Goal: Find specific page/section: Find specific page/section

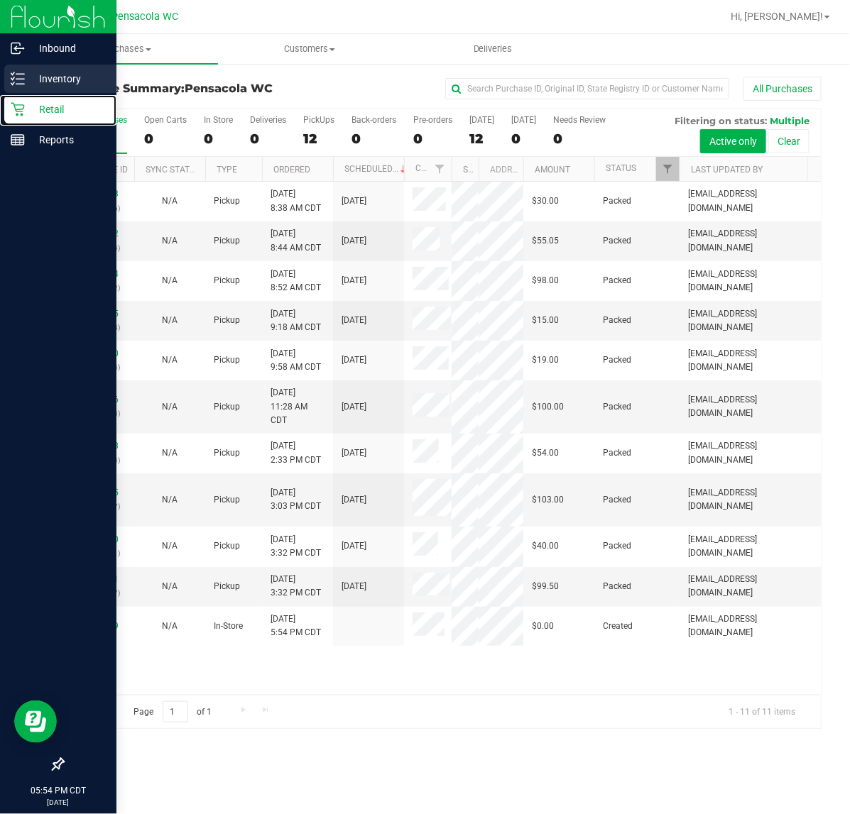
click at [22, 84] on line at bounding box center [20, 84] width 8 height 0
click at [76, 82] on p "Inventory" at bounding box center [67, 78] width 85 height 17
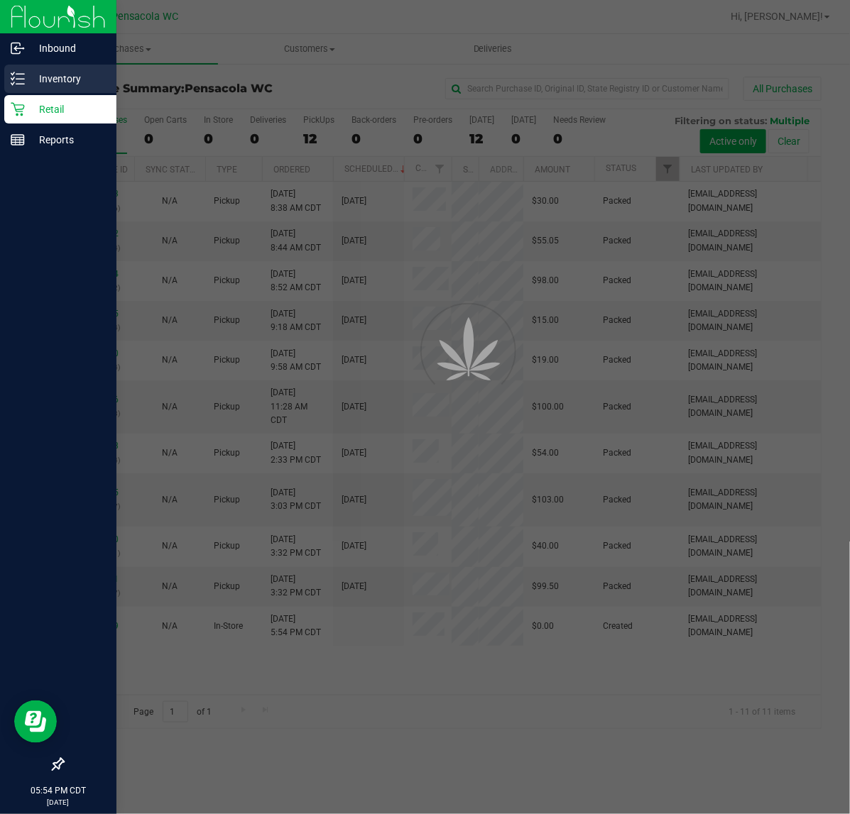
click at [65, 78] on p "Inventory" at bounding box center [67, 78] width 85 height 17
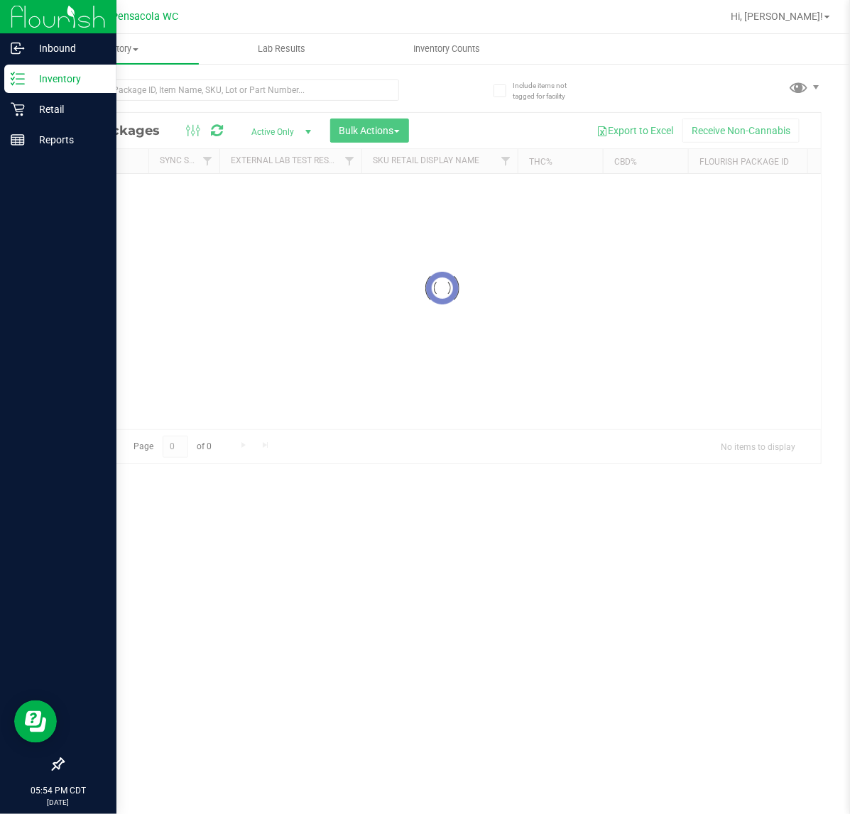
click at [72, 85] on p "Inventory" at bounding box center [67, 78] width 85 height 17
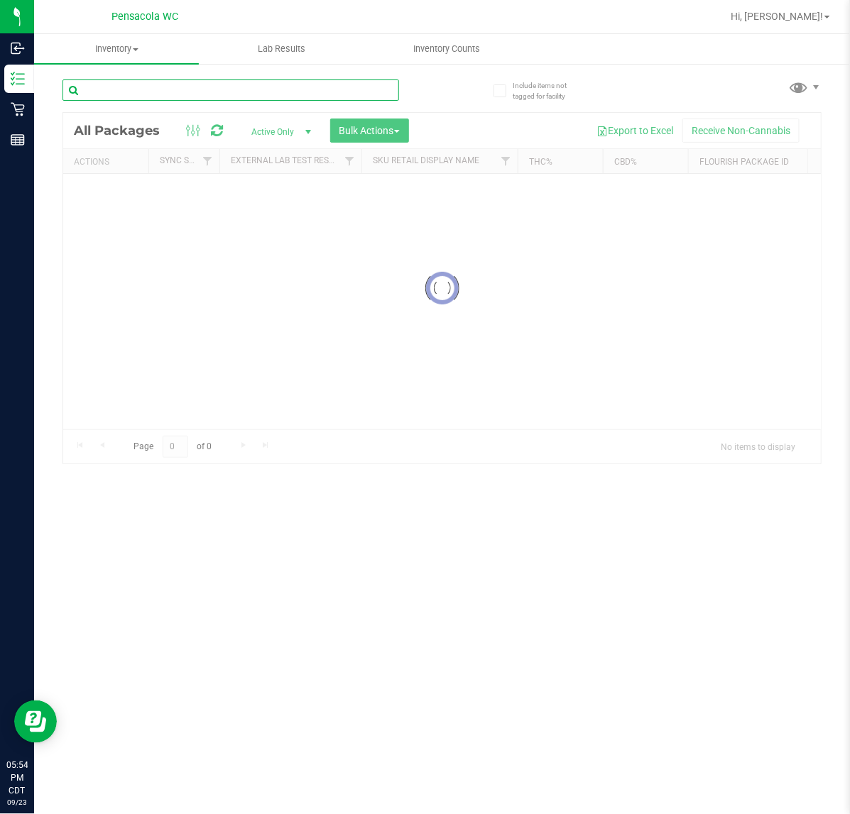
click at [236, 89] on input "text" at bounding box center [230, 90] width 337 height 21
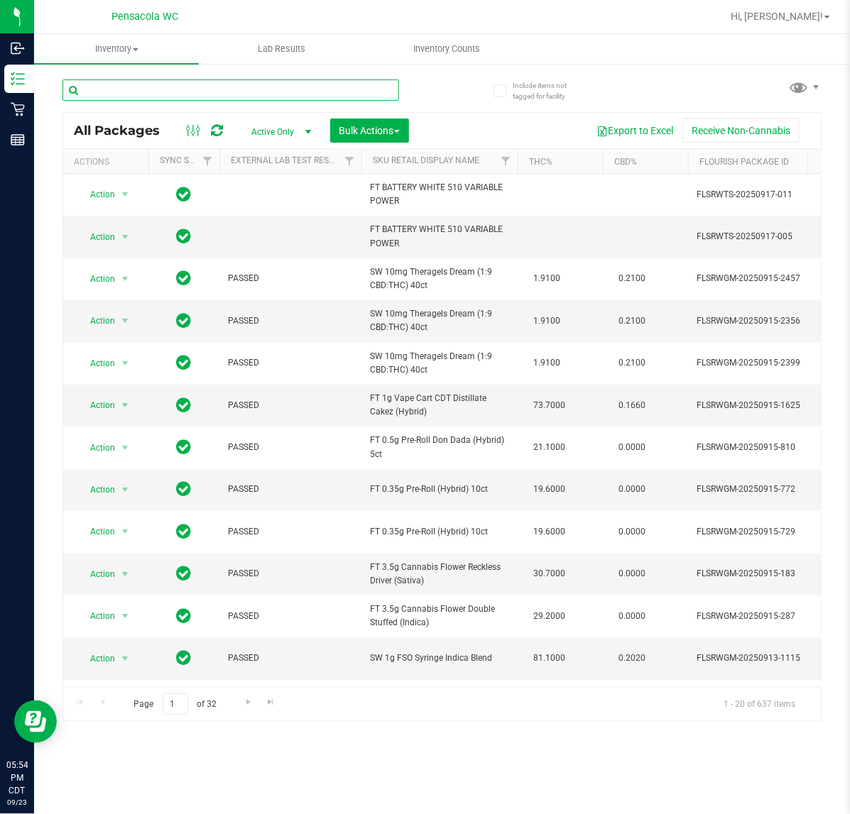
click at [167, 89] on input "text" at bounding box center [230, 90] width 337 height 21
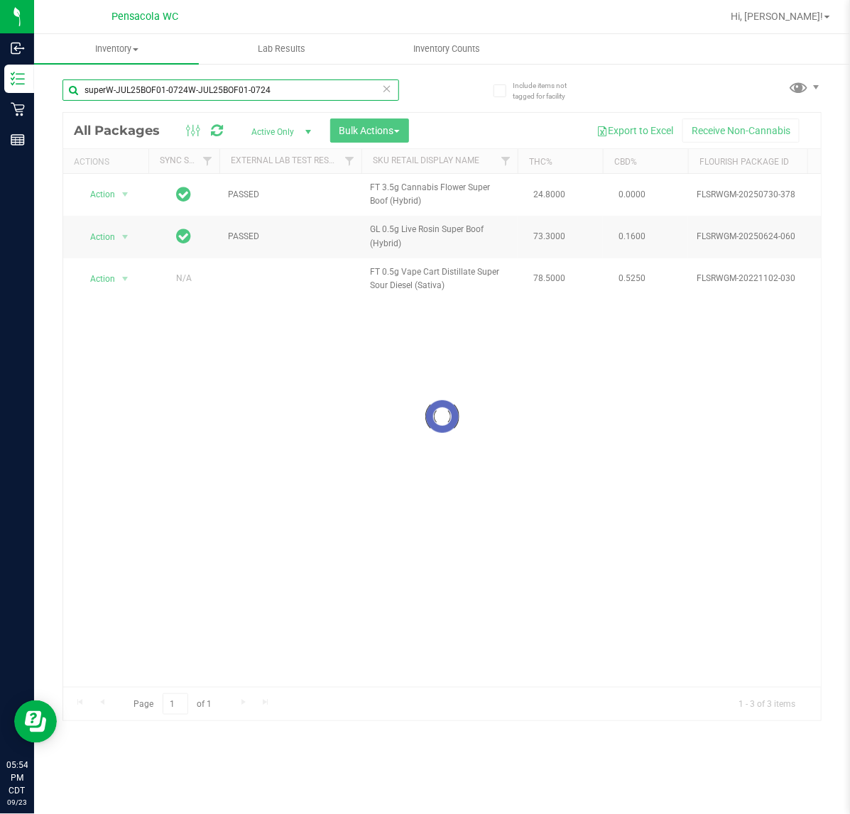
type input "superW-JUL25BOF01-0724W-JUL25BOF01-0724"
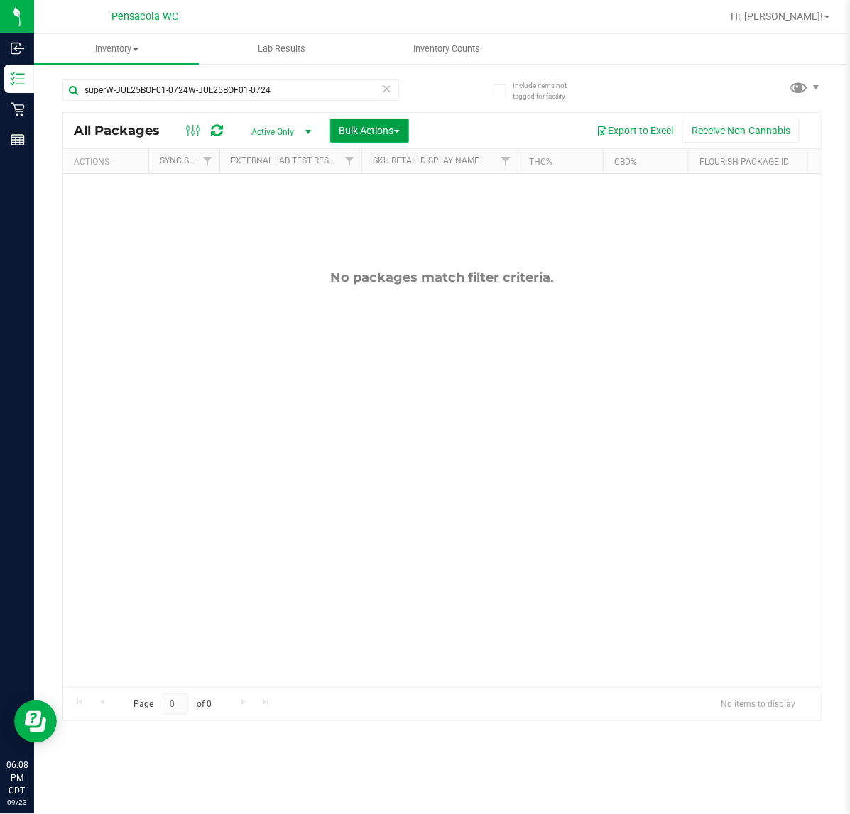
click at [392, 121] on button "Bulk Actions" at bounding box center [369, 131] width 79 height 24
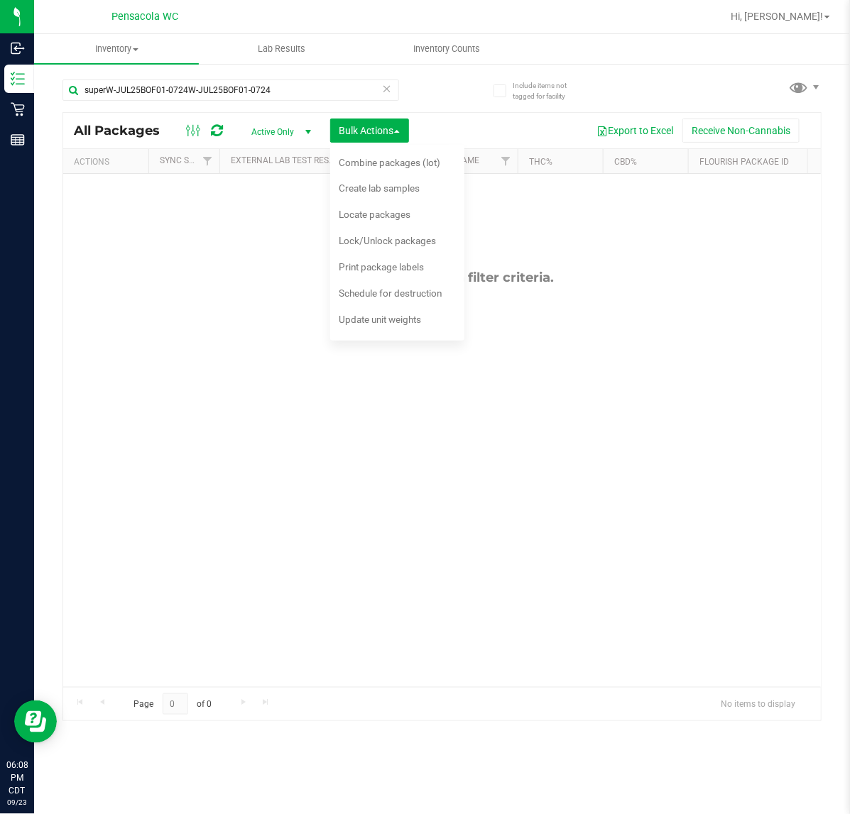
click at [387, 90] on icon at bounding box center [387, 88] width 10 height 17
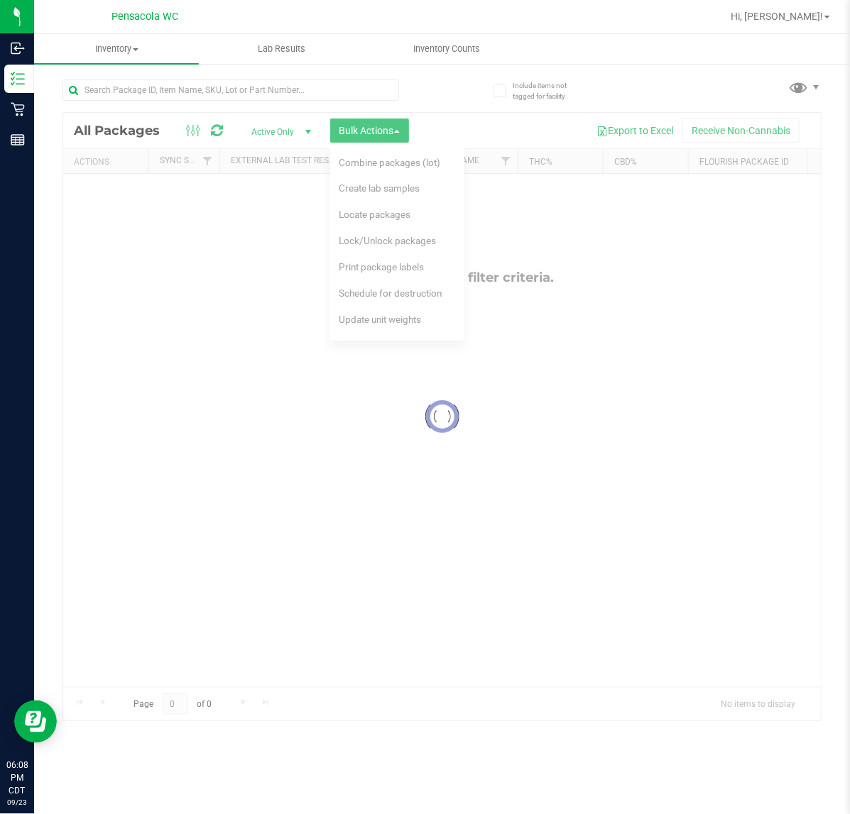
click at [467, 116] on div "All Packages Active Only Active Only Lab Samples Locked All External Internal B…" at bounding box center [442, 131] width 758 height 36
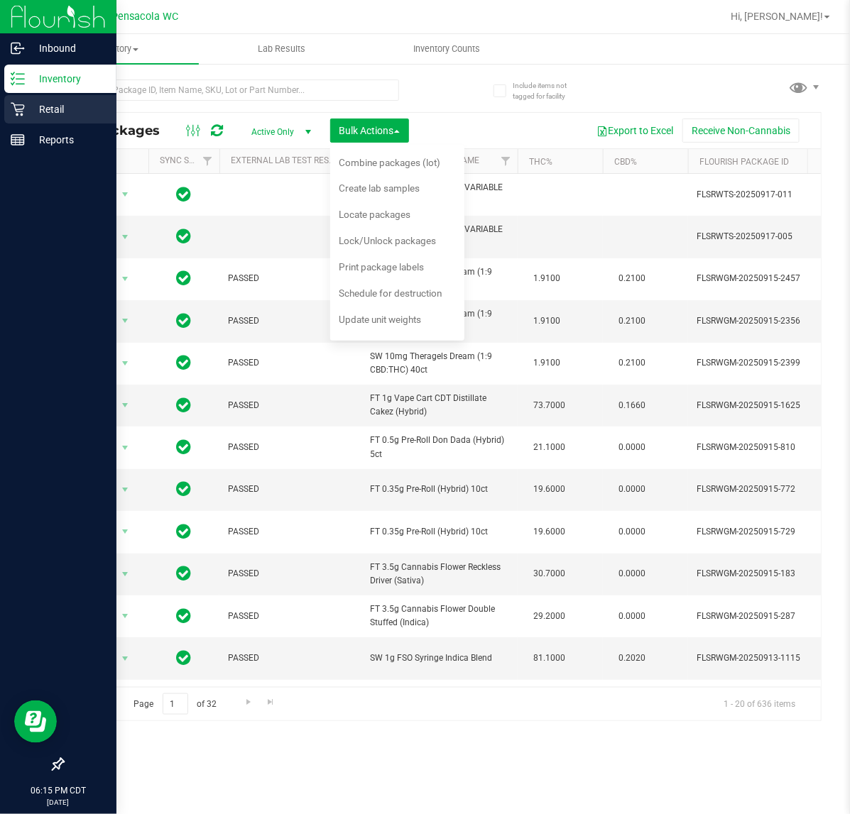
click at [18, 119] on div "Retail" at bounding box center [60, 109] width 112 height 28
